Goal: Navigation & Orientation: Find specific page/section

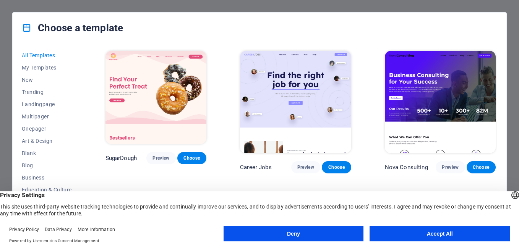
click at [442, 237] on button "Accept All" at bounding box center [439, 233] width 140 height 15
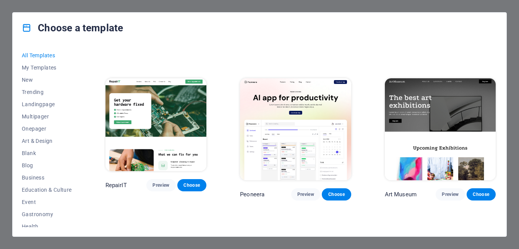
scroll to position [128, 0]
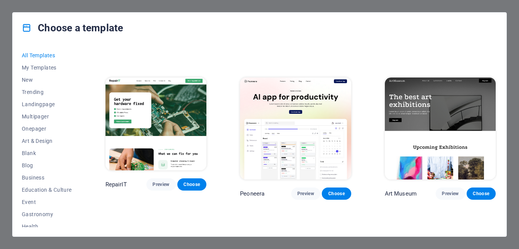
click at [514, 51] on div "Choose a template All Templates My Templates New Trending Landingpage Multipage…" at bounding box center [259, 124] width 519 height 249
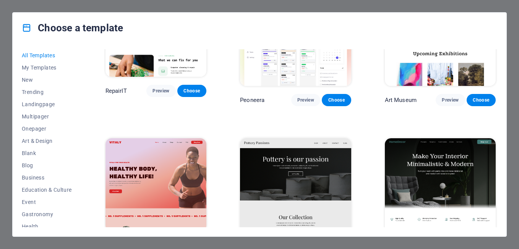
scroll to position [0, 0]
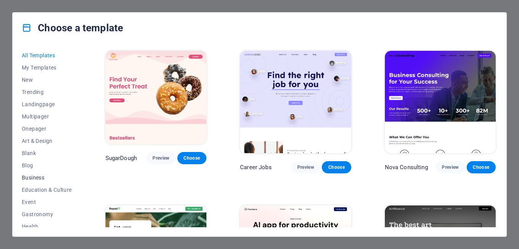
click at [32, 176] on span "Business" at bounding box center [47, 178] width 50 height 6
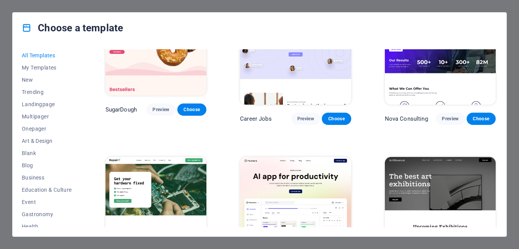
scroll to position [98, 0]
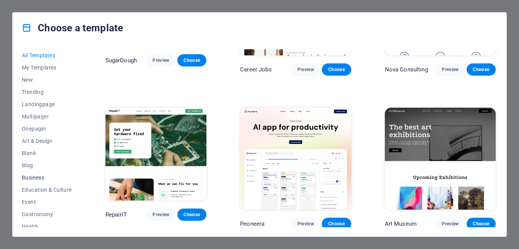
click at [31, 176] on span "Business" at bounding box center [47, 178] width 50 height 6
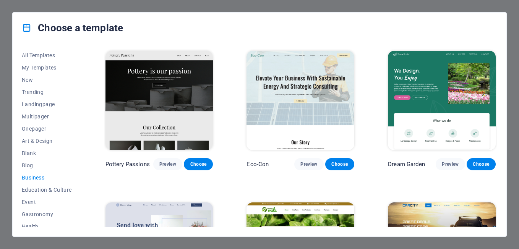
click at [31, 176] on span "Business" at bounding box center [47, 178] width 50 height 6
click at [495, 180] on div "All Templates My Templates New Trending Landingpage Multipager Onepager Art & D…" at bounding box center [259, 139] width 493 height 193
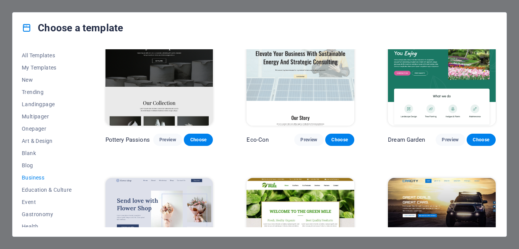
scroll to position [21, 0]
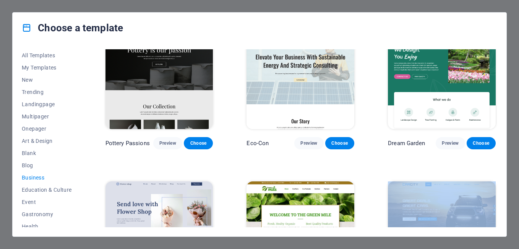
drag, startPoint x: 497, startPoint y: 131, endPoint x: 498, endPoint y: 92, distance: 39.0
click at [498, 92] on div "All Templates My Templates New Trending Landingpage Multipager Onepager Art & D…" at bounding box center [259, 139] width 493 height 193
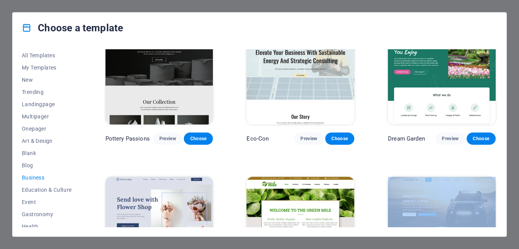
scroll to position [0, 0]
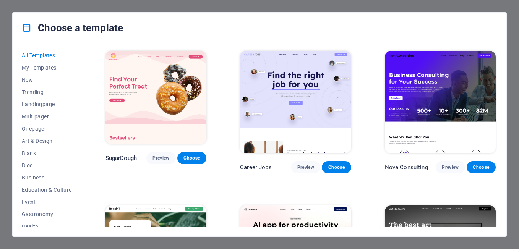
drag, startPoint x: 80, startPoint y: 81, endPoint x: 81, endPoint y: 106, distance: 24.8
click at [81, 106] on div "All Templates My Templates New Trending Landingpage Multipager Onepager Art & D…" at bounding box center [51, 138] width 59 height 178
click at [40, 68] on span "My Templates" at bounding box center [47, 68] width 50 height 6
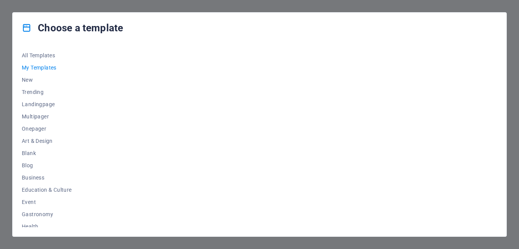
click at [40, 68] on span "My Templates" at bounding box center [47, 68] width 50 height 6
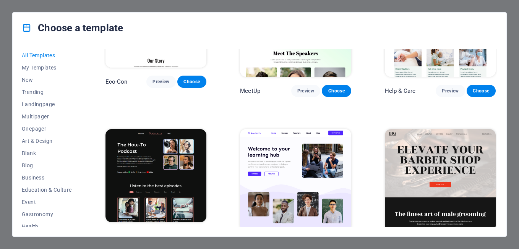
scroll to position [850, 0]
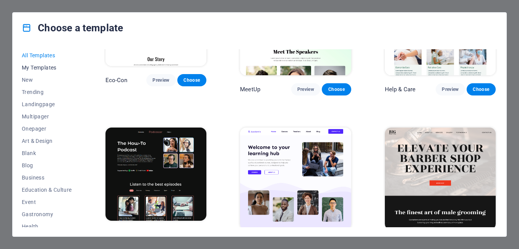
click at [37, 66] on span "My Templates" at bounding box center [47, 68] width 50 height 6
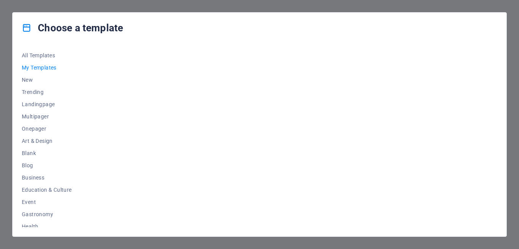
scroll to position [0, 0]
click at [34, 116] on span "Multipager" at bounding box center [47, 116] width 50 height 6
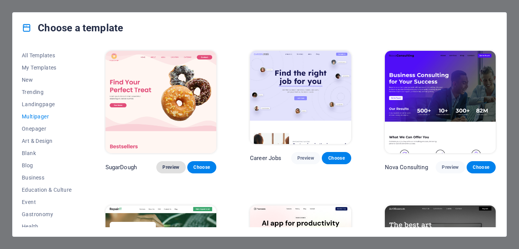
click at [162, 166] on span "Preview" at bounding box center [170, 167] width 17 height 6
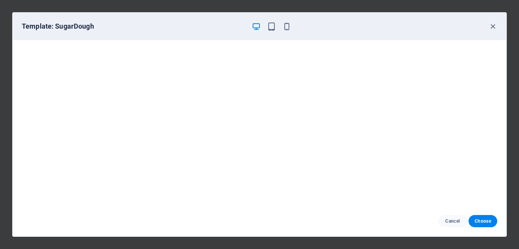
scroll to position [2, 0]
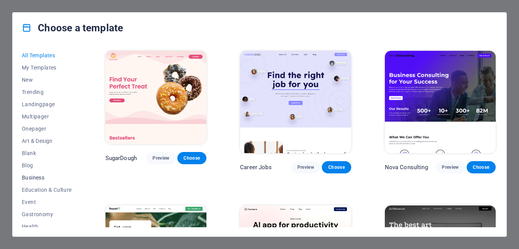
click at [39, 178] on span "Business" at bounding box center [47, 178] width 50 height 6
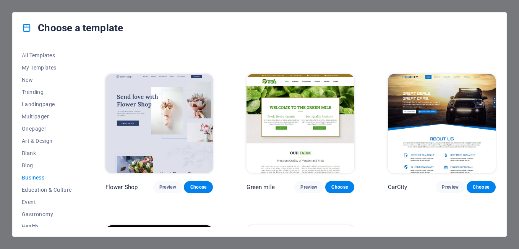
scroll to position [151, 0]
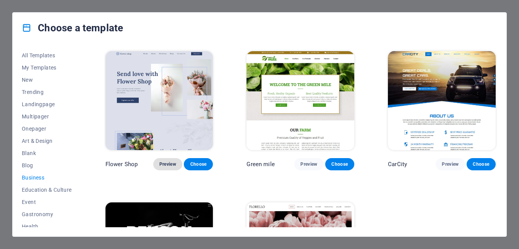
click at [168, 163] on span "Preview" at bounding box center [167, 164] width 17 height 6
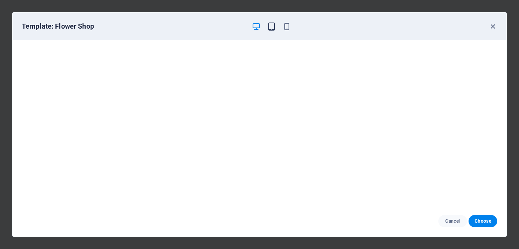
click at [272, 27] on icon "button" at bounding box center [271, 26] width 9 height 9
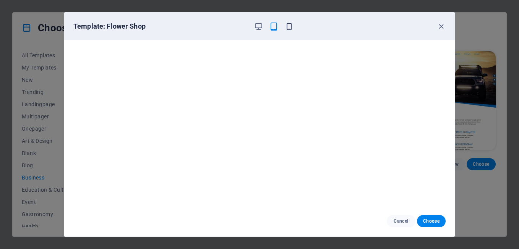
click at [292, 28] on icon "button" at bounding box center [289, 26] width 9 height 9
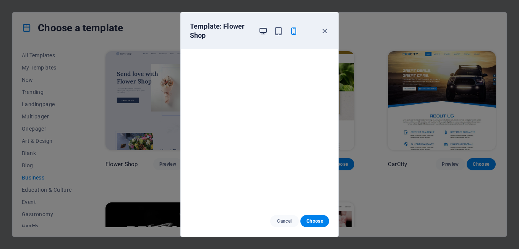
click at [263, 28] on icon "button" at bounding box center [263, 31] width 9 height 9
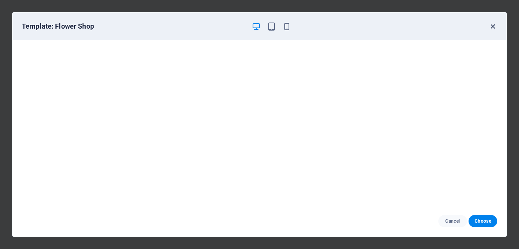
click at [493, 28] on icon "button" at bounding box center [492, 26] width 9 height 9
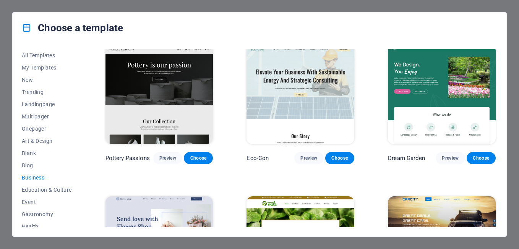
scroll to position [0, 0]
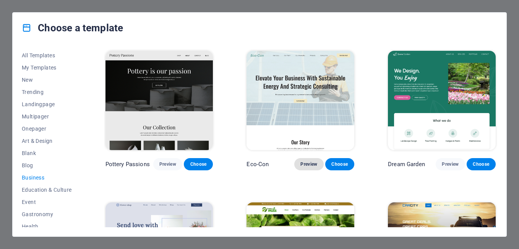
click at [308, 167] on button "Preview" at bounding box center [308, 164] width 29 height 12
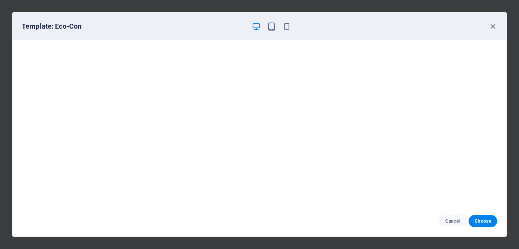
scroll to position [2, 0]
click at [271, 26] on icon "button" at bounding box center [271, 26] width 9 height 9
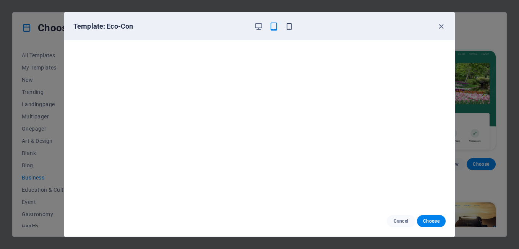
click at [288, 25] on icon "button" at bounding box center [289, 26] width 9 height 9
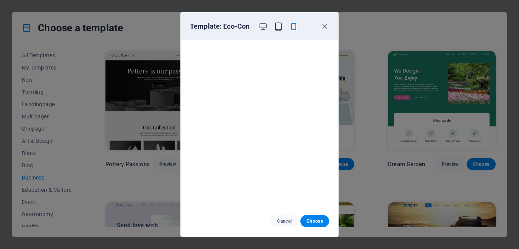
click at [278, 28] on icon "button" at bounding box center [278, 26] width 9 height 9
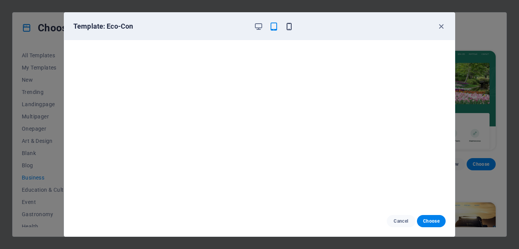
click at [290, 25] on icon "button" at bounding box center [289, 26] width 9 height 9
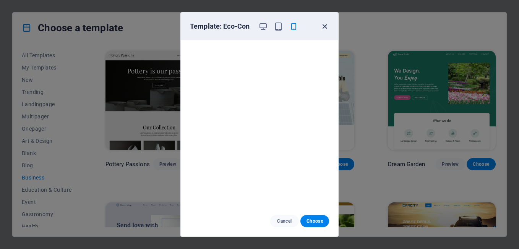
click at [326, 26] on icon "button" at bounding box center [324, 26] width 9 height 9
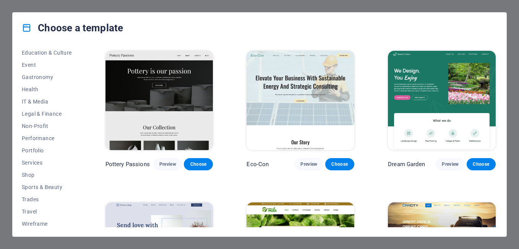
scroll to position [140, 0]
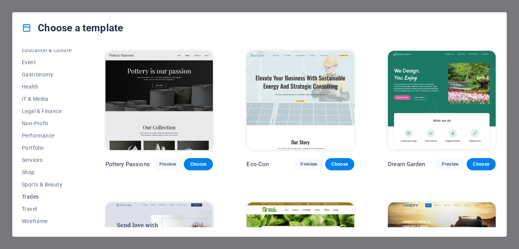
click at [26, 196] on span "Trades" at bounding box center [47, 197] width 50 height 6
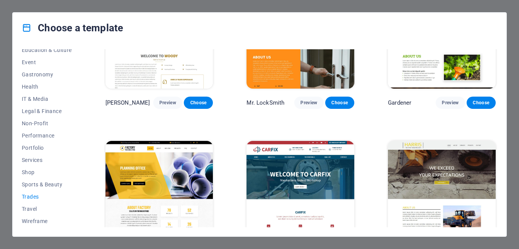
scroll to position [243, 0]
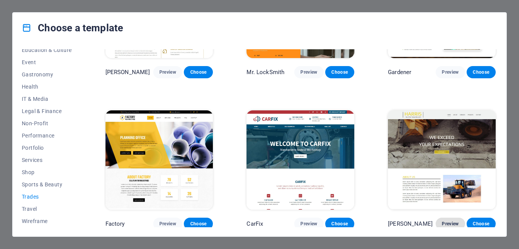
click at [449, 223] on span "Preview" at bounding box center [450, 224] width 17 height 6
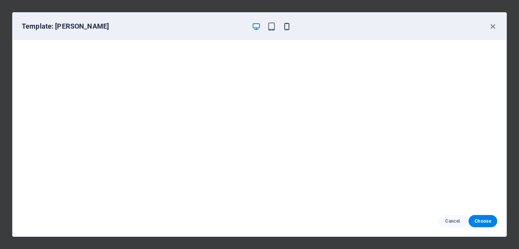
click at [287, 29] on icon "button" at bounding box center [286, 26] width 9 height 9
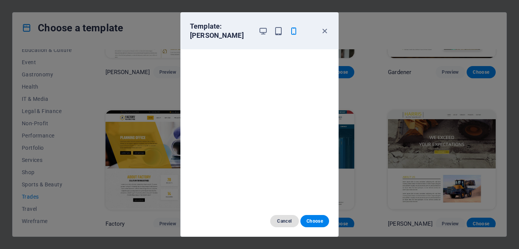
click at [281, 221] on span "Cancel" at bounding box center [284, 221] width 16 height 6
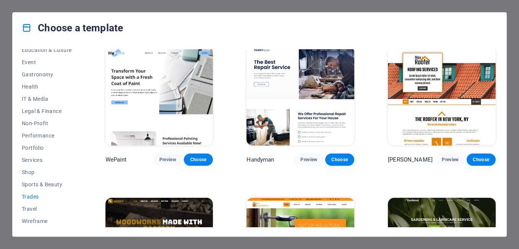
scroll to position [0, 0]
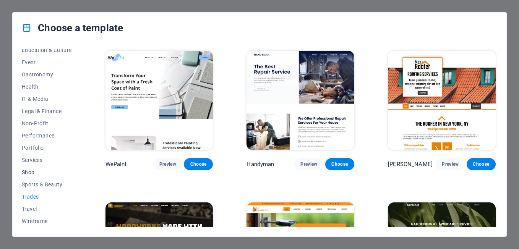
click at [28, 171] on span "Shop" at bounding box center [47, 172] width 50 height 6
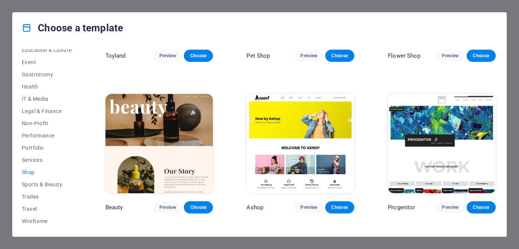
scroll to position [258, 0]
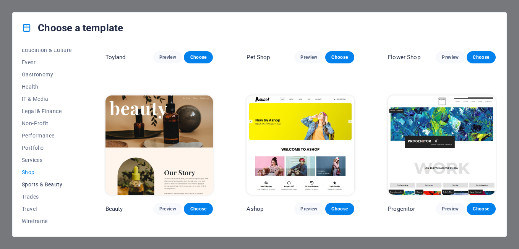
click at [49, 183] on span "Sports & Beauty" at bounding box center [47, 184] width 50 height 6
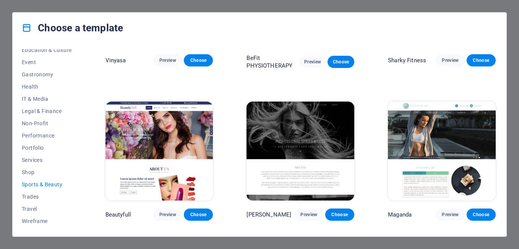
scroll to position [594, 0]
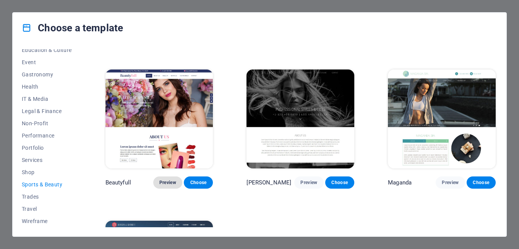
click at [169, 180] on span "Preview" at bounding box center [167, 183] width 17 height 6
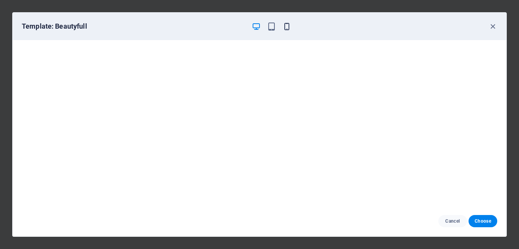
click at [290, 26] on icon "button" at bounding box center [286, 26] width 9 height 9
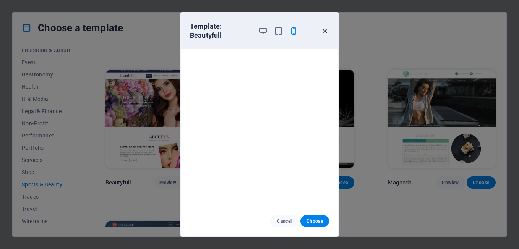
click at [325, 29] on icon "button" at bounding box center [324, 31] width 9 height 9
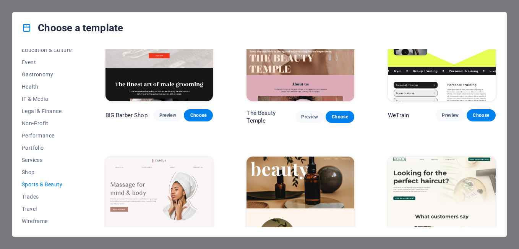
scroll to position [0, 0]
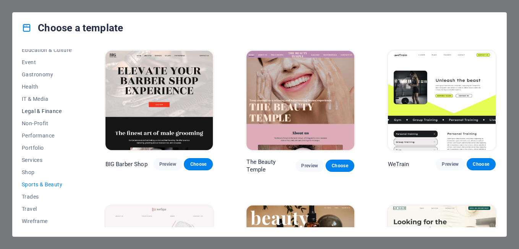
click at [45, 109] on span "Legal & Finance" at bounding box center [47, 111] width 50 height 6
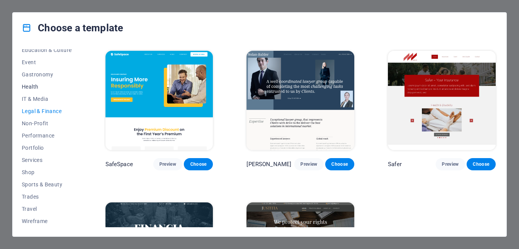
click at [35, 84] on span "Health" at bounding box center [47, 87] width 50 height 6
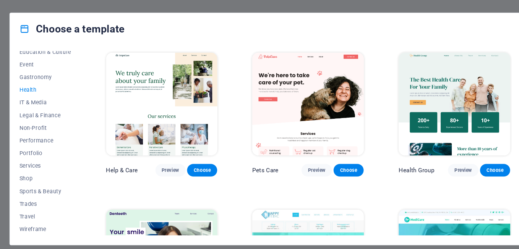
drag, startPoint x: 80, startPoint y: 129, endPoint x: 74, endPoint y: 89, distance: 40.6
click at [74, 89] on div "All Templates My Templates New Trending Landingpage Multipager Onepager Art & D…" at bounding box center [51, 138] width 59 height 178
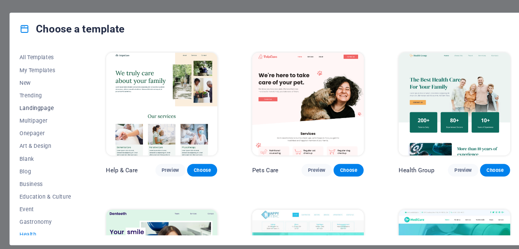
click at [42, 102] on span "Landingpage" at bounding box center [47, 104] width 50 height 6
